Goal: Task Accomplishment & Management: Manage account settings

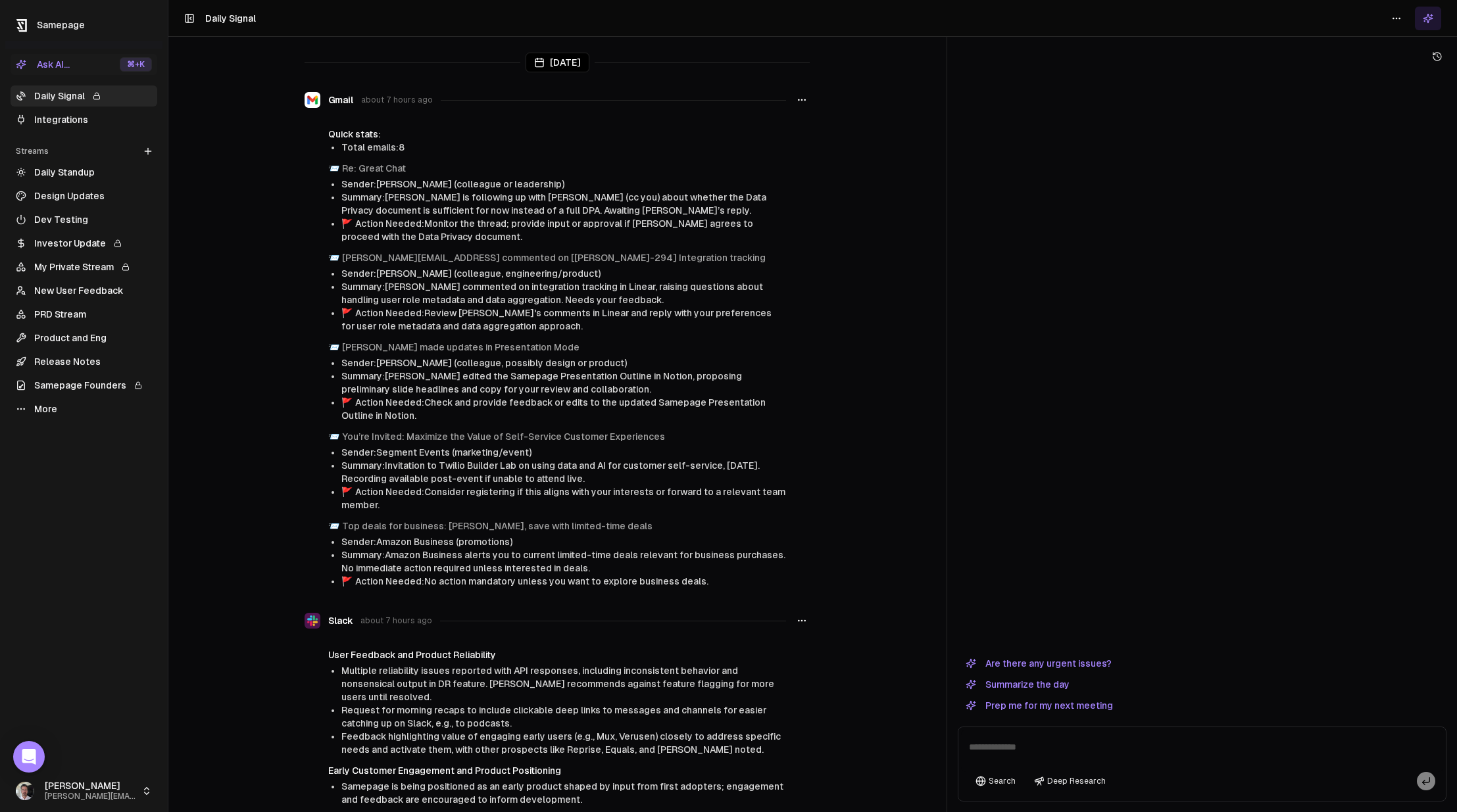
click at [91, 793] on html "Samepage Ask AI... ⌘ +K Daily Signal Integrations Streams Create Stream Daily S…" at bounding box center [728, 406] width 1457 height 812
click at [59, 32] on html "Samepage Ask AI... ⌘ +K Daily Signal Integrations Streams Create Stream Daily S…" at bounding box center [728, 406] width 1457 height 812
click at [31, 25] on icon at bounding box center [22, 26] width 20 height 20
click at [68, 801] on html "Samepage Ask AI... ⌘ +K Daily Signal Integrations Streams Create Stream Daily S…" at bounding box center [728, 406] width 1457 height 812
click at [214, 799] on div "Log out" at bounding box center [233, 794] width 140 height 21
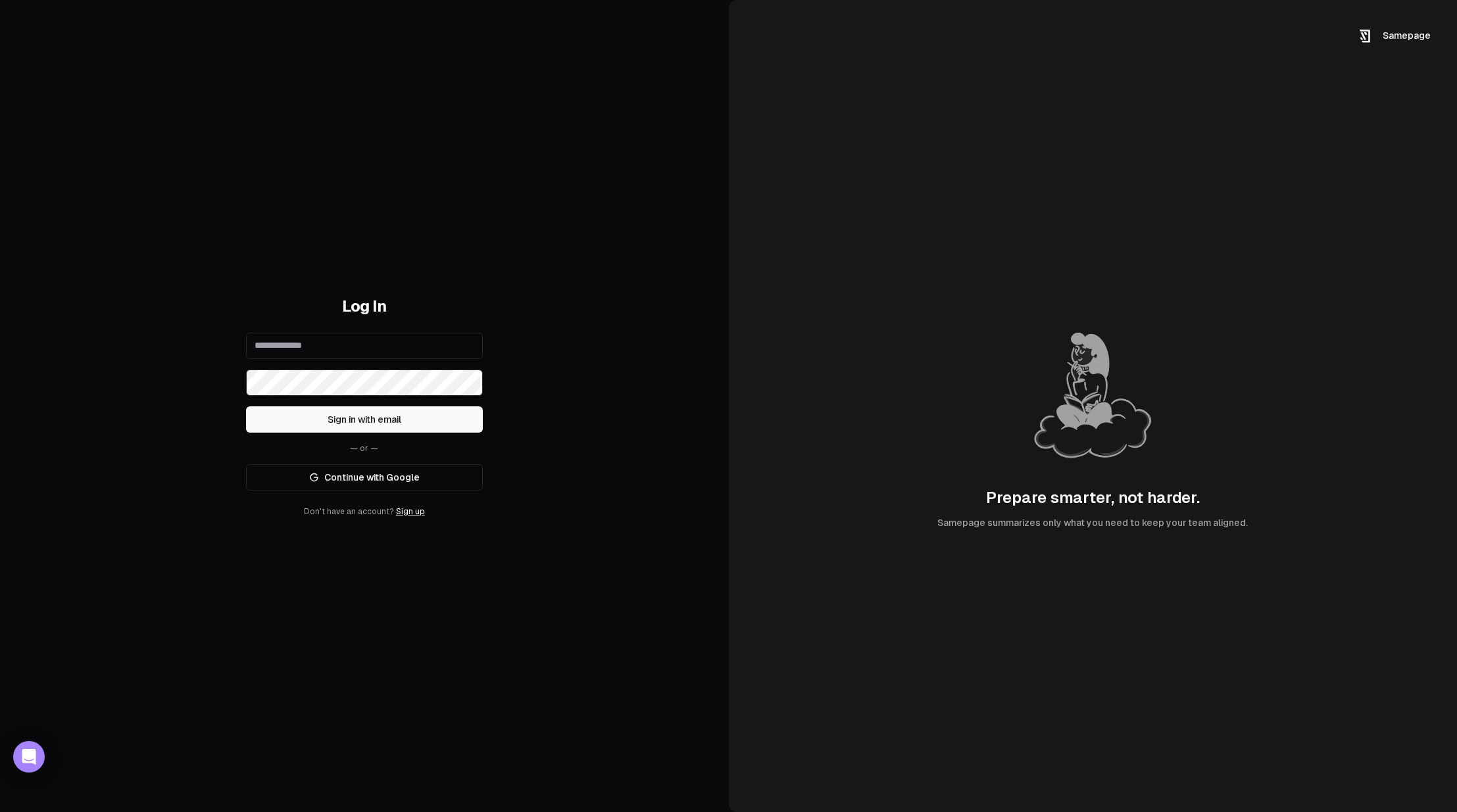
type input "**********"
click at [390, 423] on button "Sign in with email" at bounding box center [365, 420] width 237 height 27
